Goal: Task Accomplishment & Management: Use online tool/utility

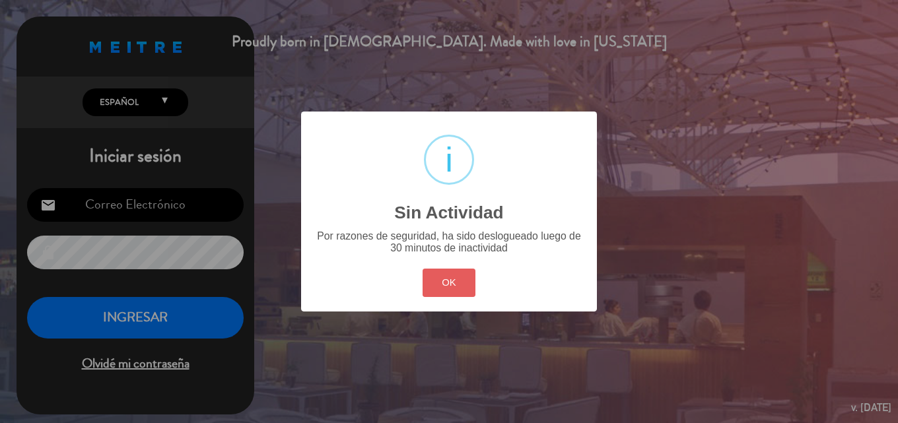
type input "[EMAIL_ADDRESS][DOMAIN_NAME]"
click at [468, 284] on button "OK" at bounding box center [449, 283] width 53 height 28
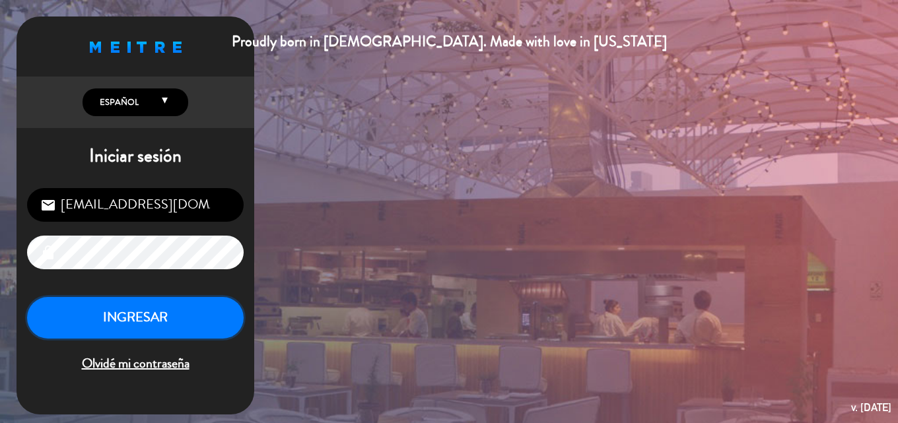
click at [107, 314] on button "INGRESAR" at bounding box center [135, 318] width 217 height 42
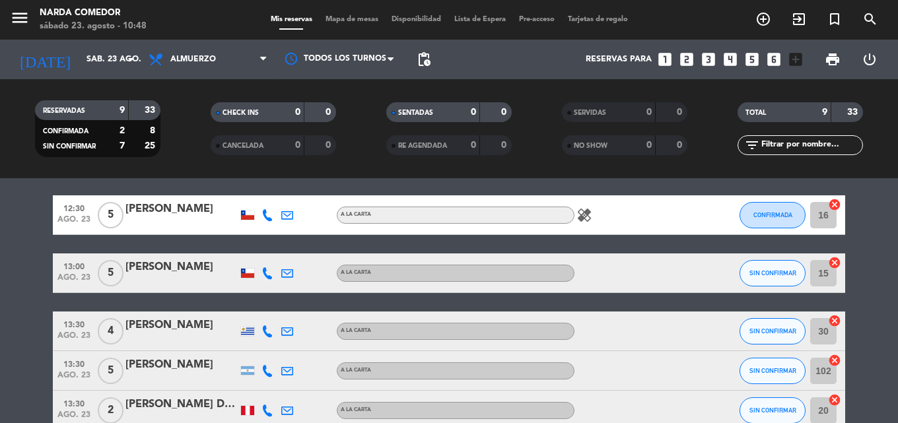
scroll to position [66, 0]
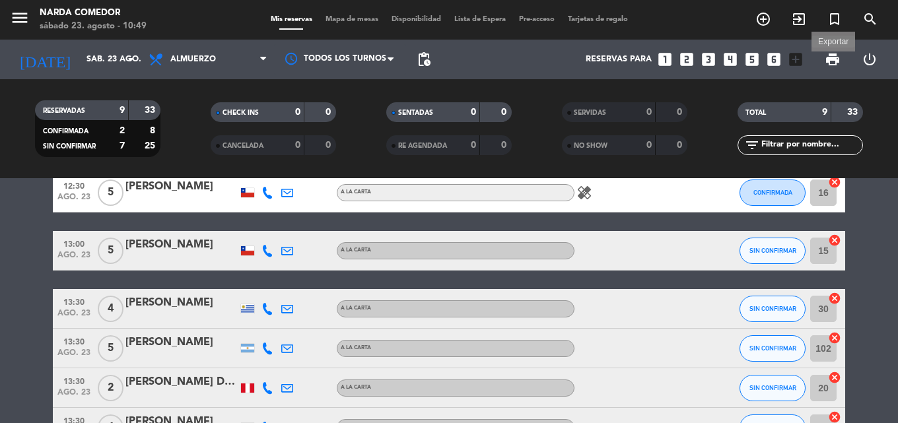
click at [835, 61] on span "print" at bounding box center [833, 59] width 16 height 16
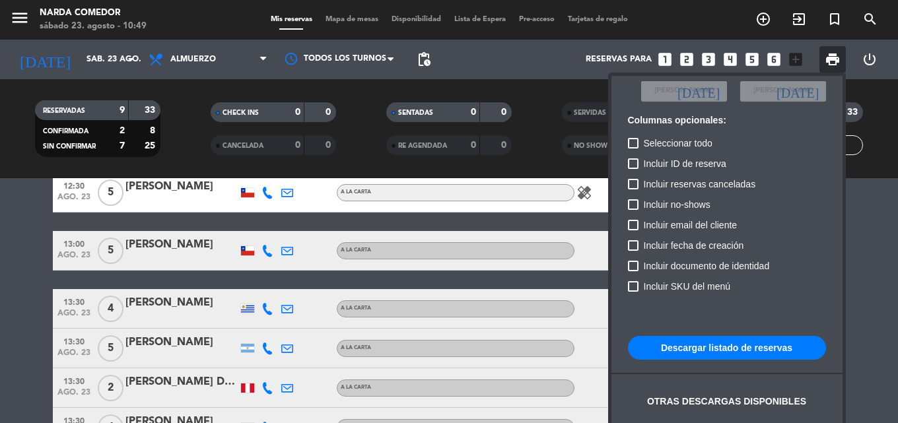
scroll to position [81, 0]
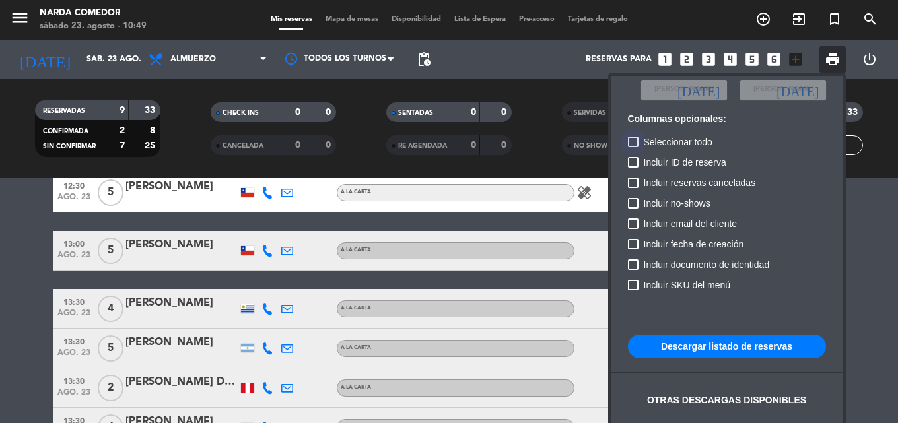
click at [645, 141] on span "Seleccionar todo" at bounding box center [678, 142] width 69 height 16
click at [633, 147] on input "Seleccionar todo" at bounding box center [632, 147] width 1 height 1
checkbox input "true"
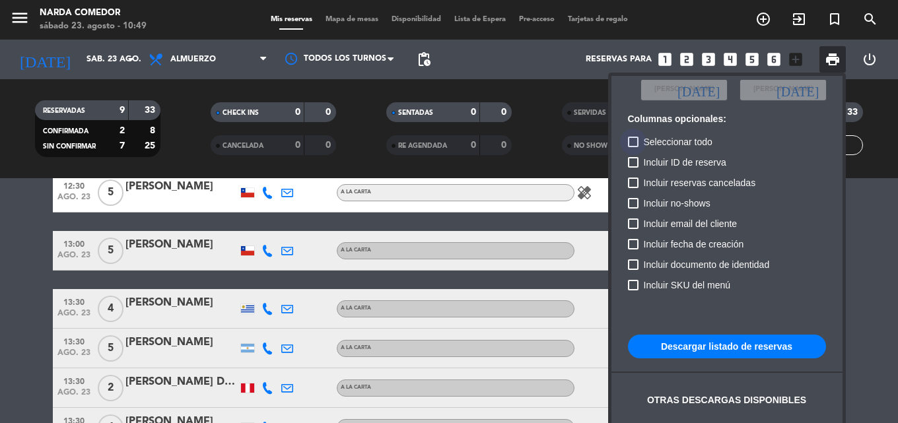
checkbox input "true"
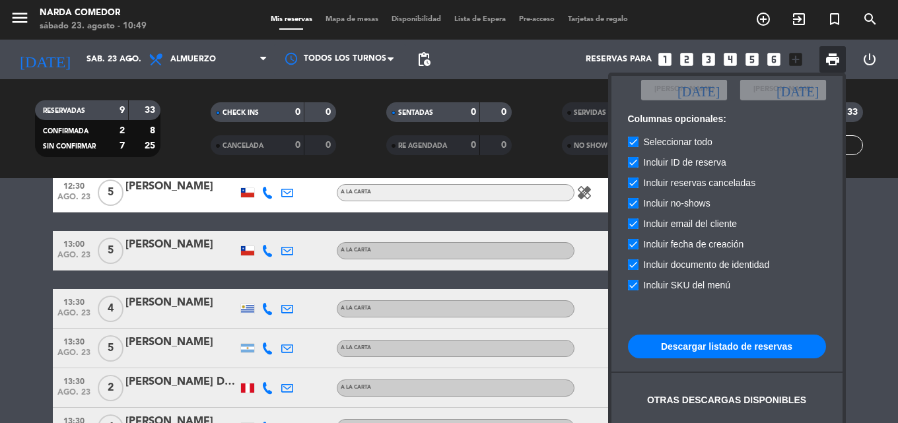
click at [742, 353] on button "Descargar listado de reservas" at bounding box center [727, 347] width 198 height 24
